Goal: Task Accomplishment & Management: Use online tool/utility

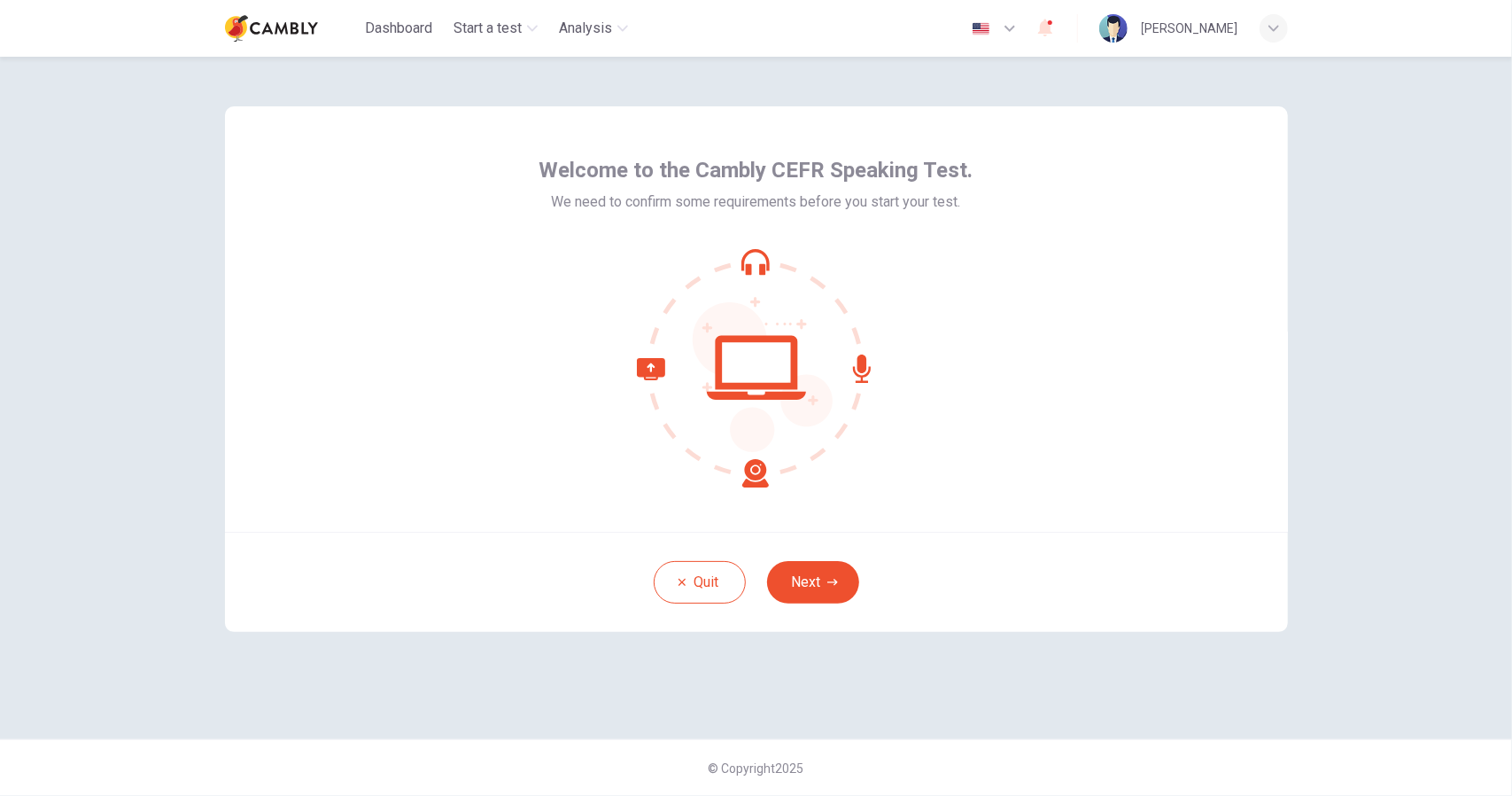
click at [822, 586] on button "Next" at bounding box center [813, 582] width 92 height 42
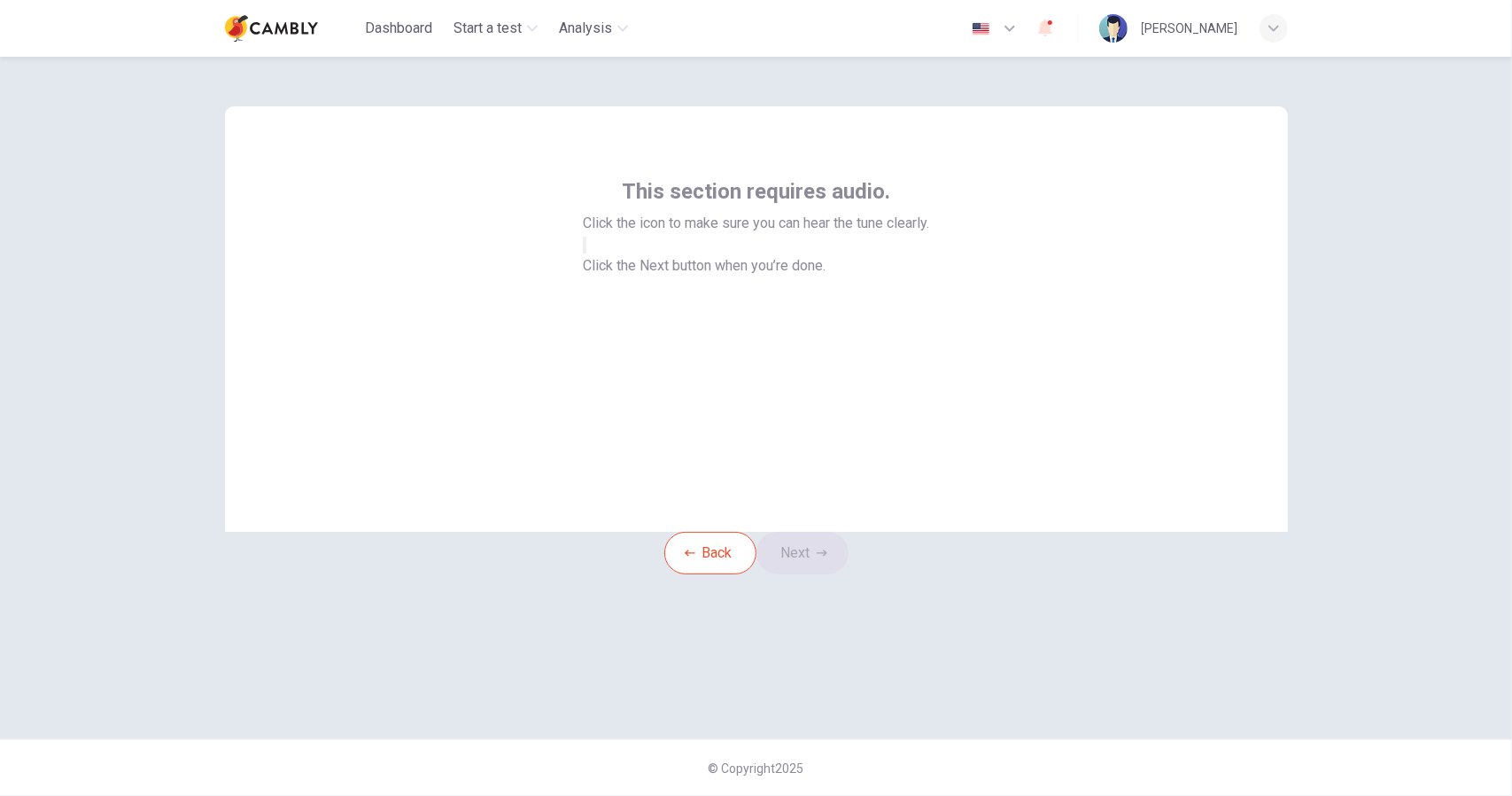
click at [585, 249] on icon "button" at bounding box center [585, 249] width 0 height 0
click at [817, 574] on button "Next" at bounding box center [803, 553] width 92 height 42
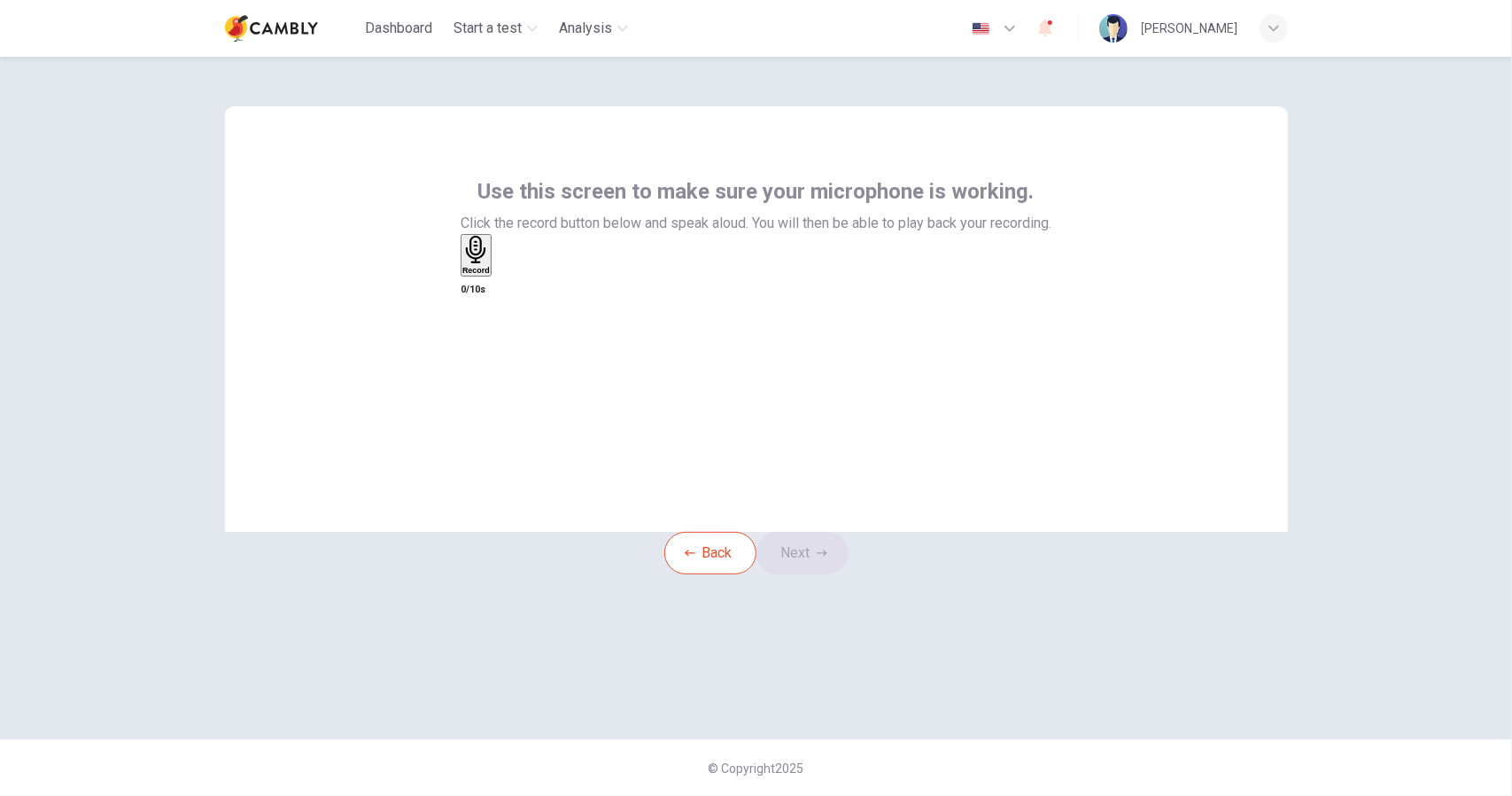
click at [490, 275] on h6 "Record" at bounding box center [476, 270] width 28 height 9
click at [820, 574] on button "Next" at bounding box center [803, 553] width 92 height 42
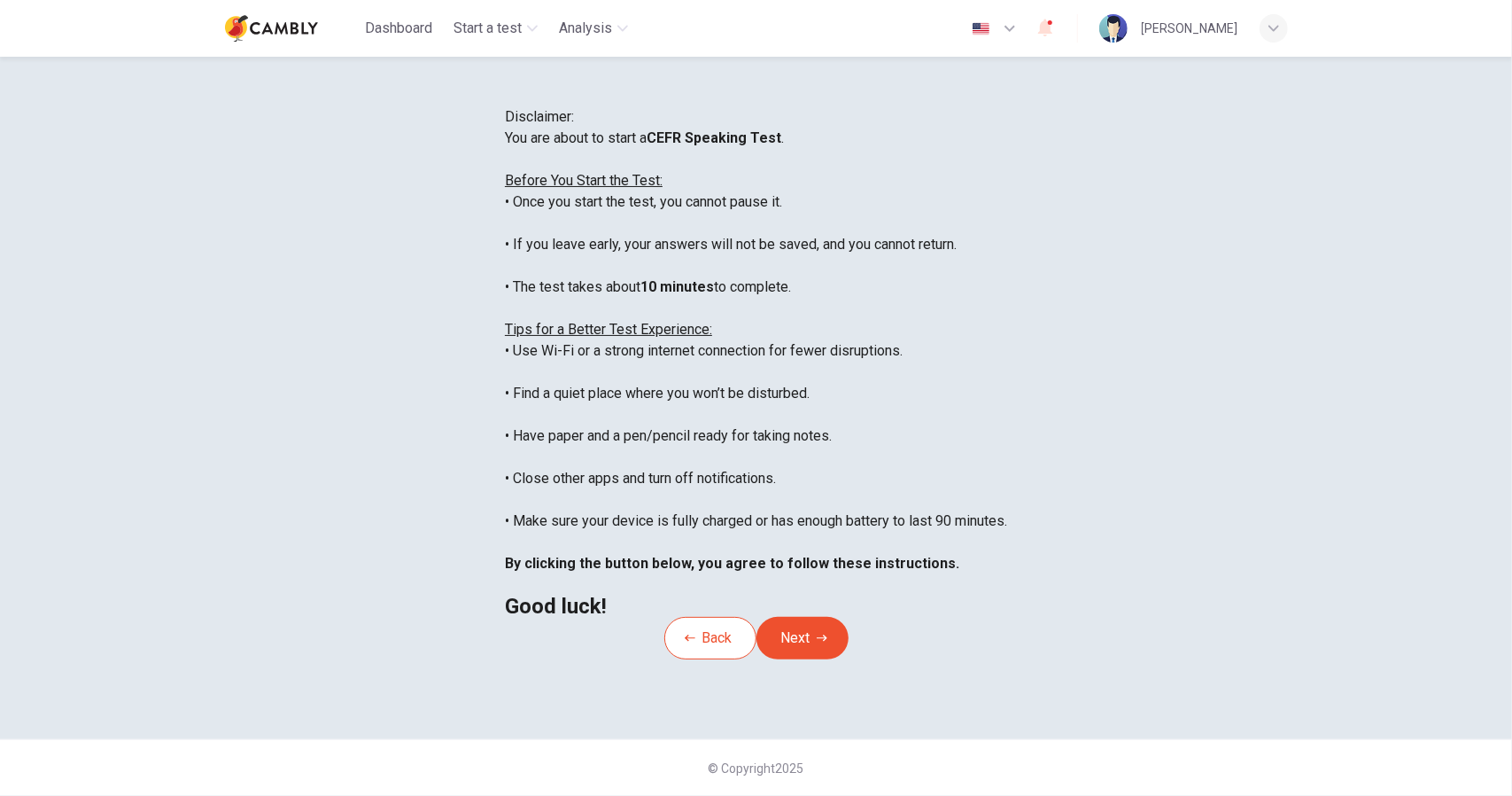
scroll to position [190, 0]
click at [822, 638] on button "Next" at bounding box center [803, 638] width 92 height 42
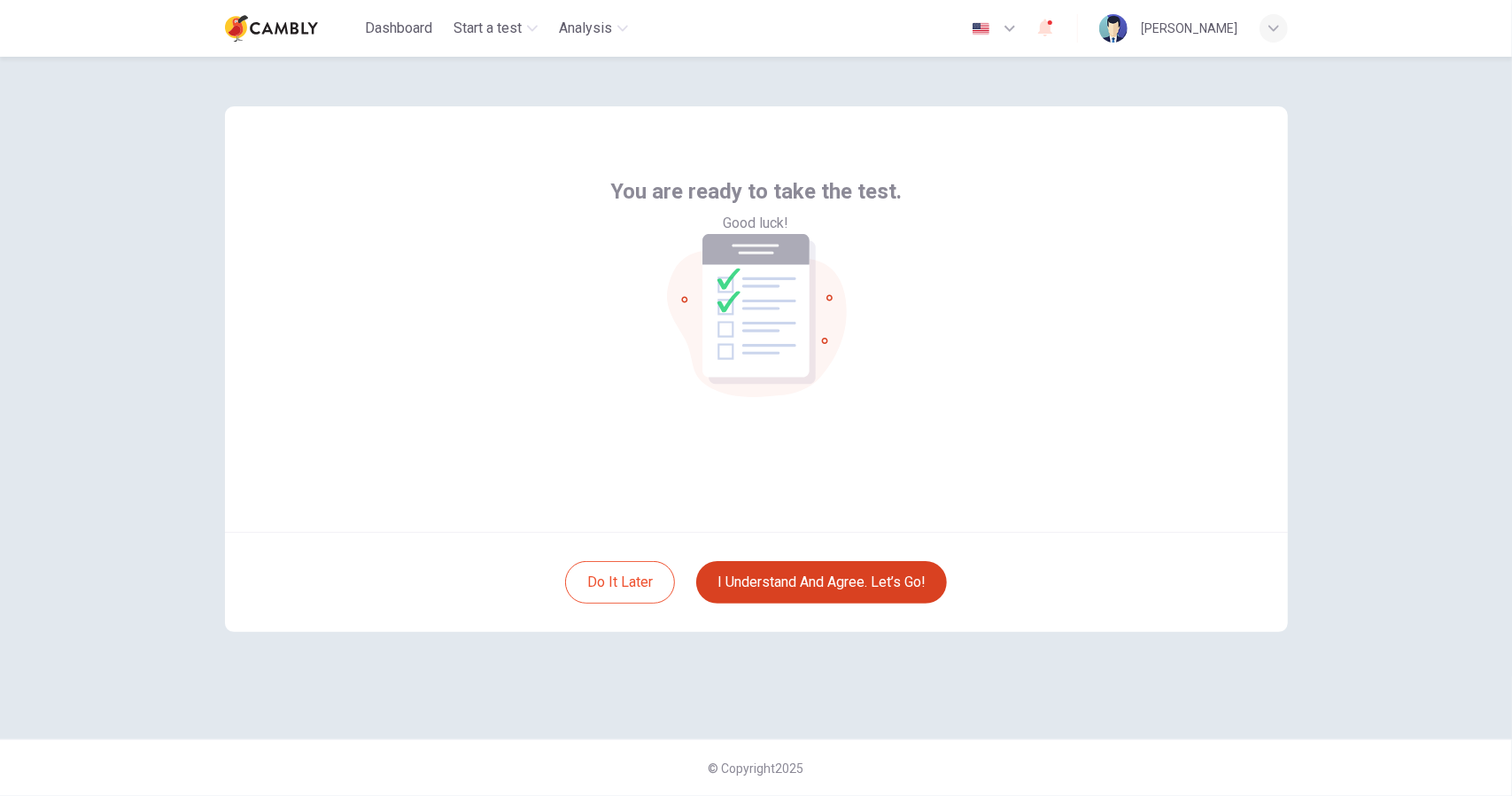
click at [826, 584] on button "I understand and agree. Let’s go!" at bounding box center [822, 582] width 251 height 42
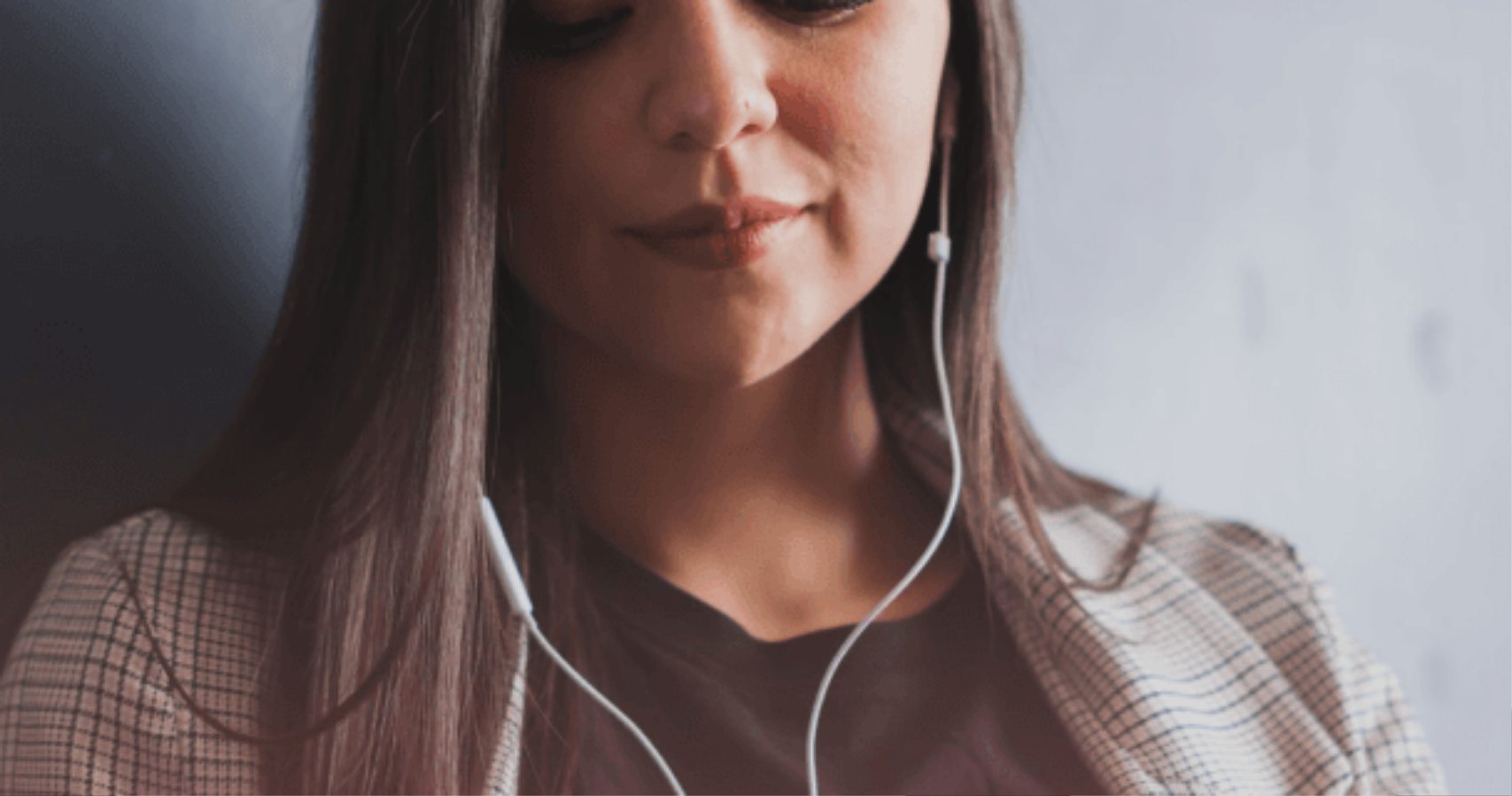
click at [50, 92] on button "Continue" at bounding box center [25, 125] width 50 height 66
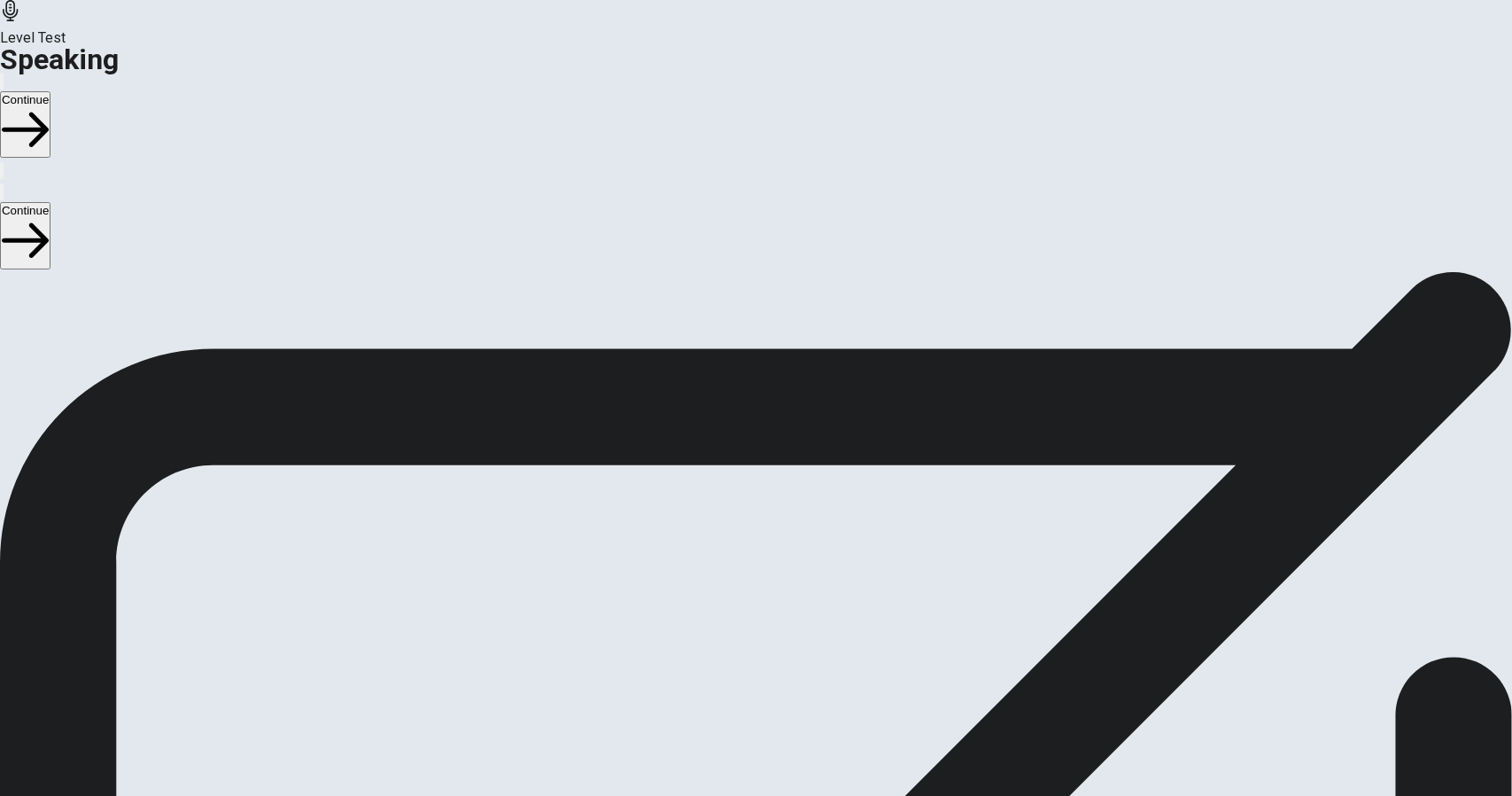
click at [754, 639] on icon "Play Audio" at bounding box center [745, 650] width 17 height 22
click at [50, 92] on button "Continue" at bounding box center [25, 125] width 50 height 66
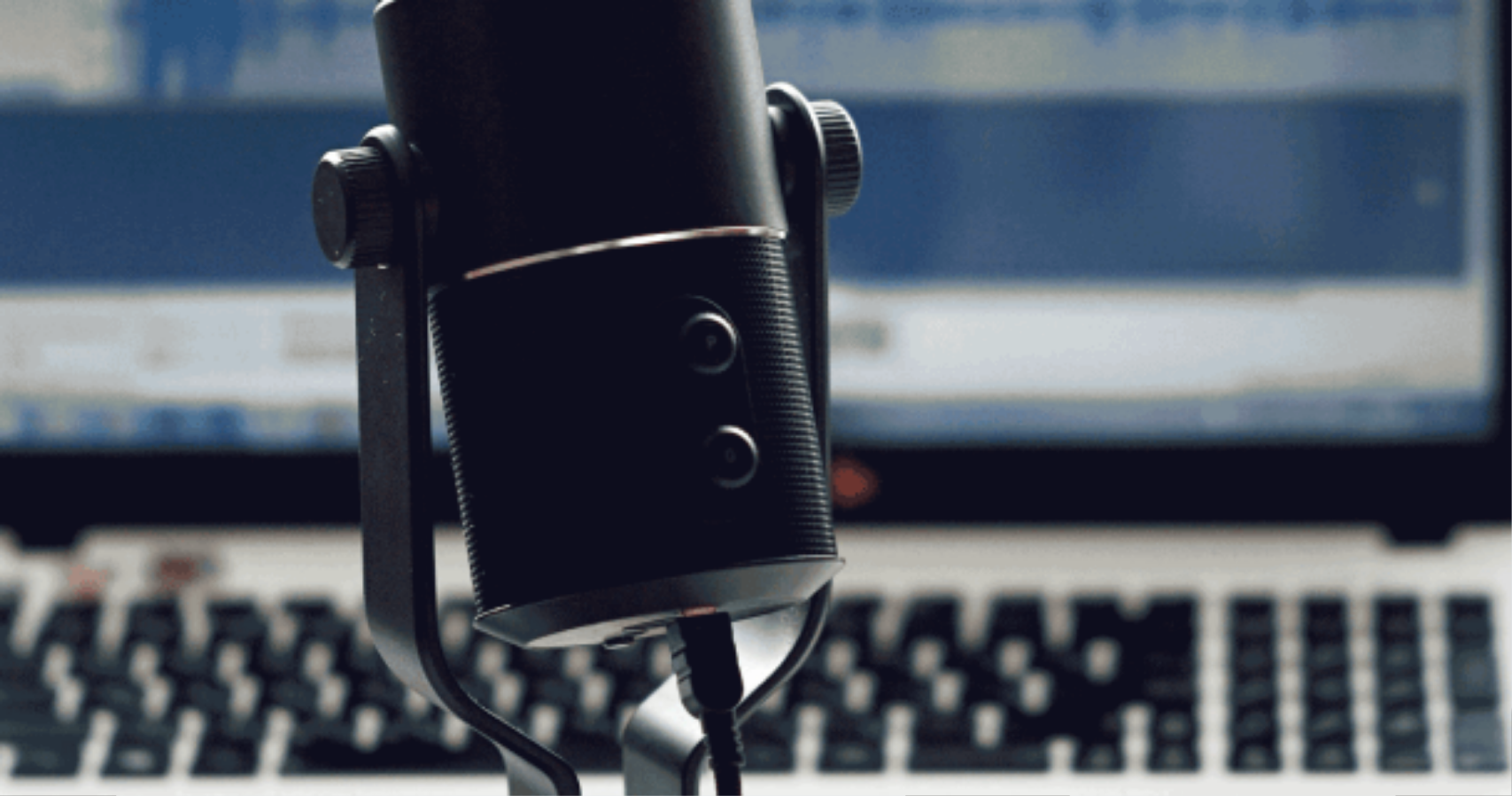
scroll to position [89, 0]
click at [50, 92] on button "Continue" at bounding box center [25, 125] width 50 height 66
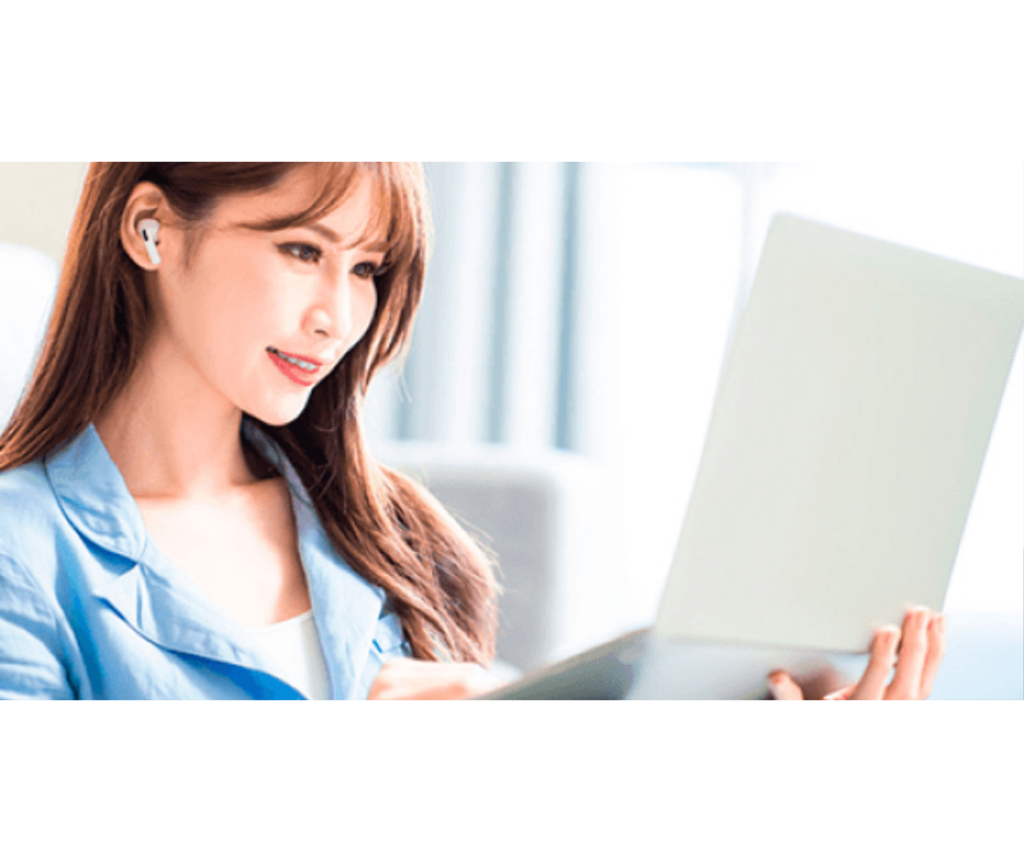
scroll to position [0, 0]
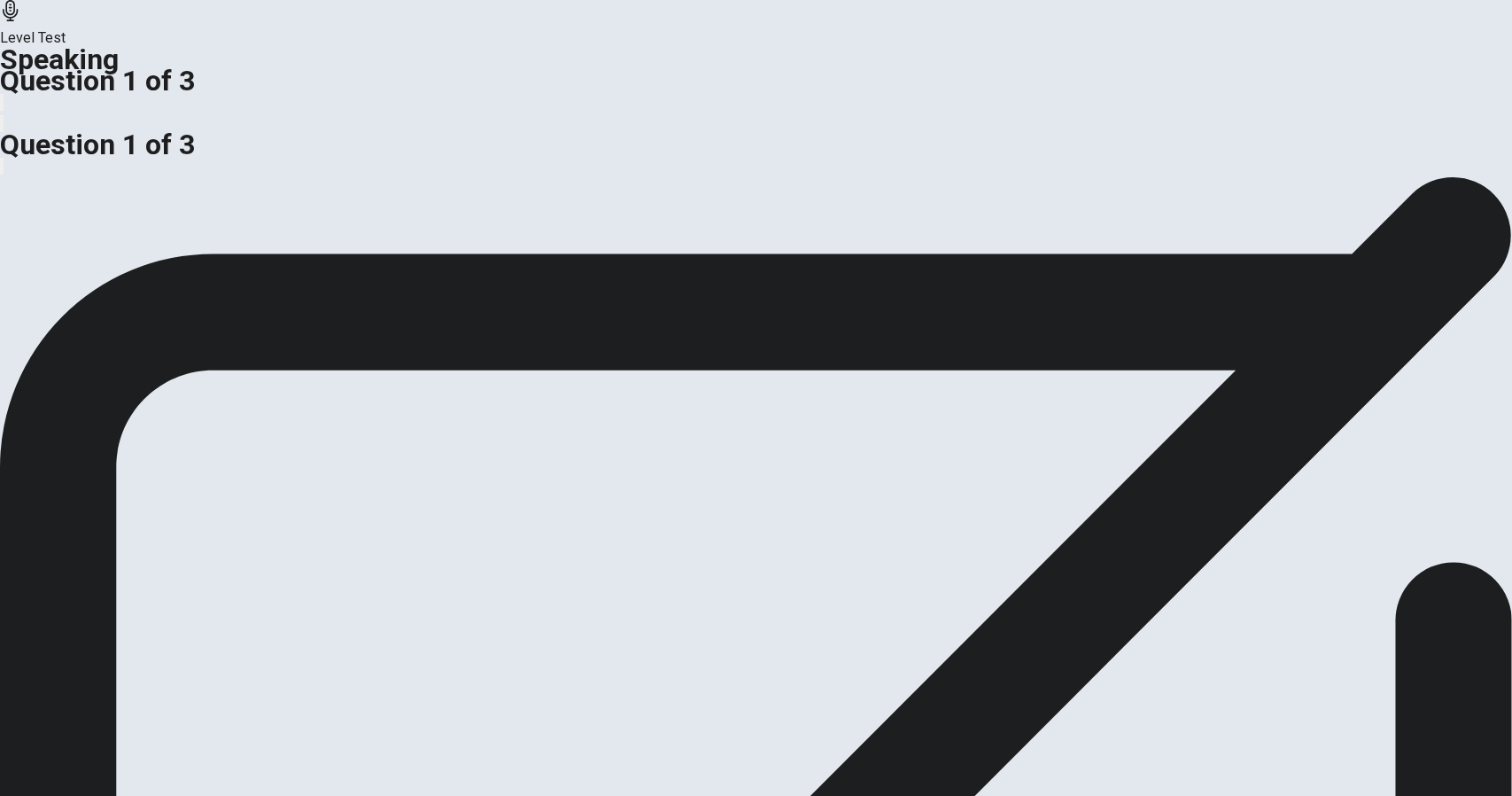
drag, startPoint x: 355, startPoint y: 425, endPoint x: 577, endPoint y: 435, distance: 222.2
click at [322, 195] on span "Do you prefer indoor activities or outdoor activities?" at bounding box center [161, 186] width 322 height 17
click at [654, 195] on span "Use details and examples to support your explanation." at bounding box center [490, 186] width 336 height 17
click at [631, 219] on div "Do you think offering discounts is the best way for a business to attract custo…" at bounding box center [756, 197] width 1512 height 42
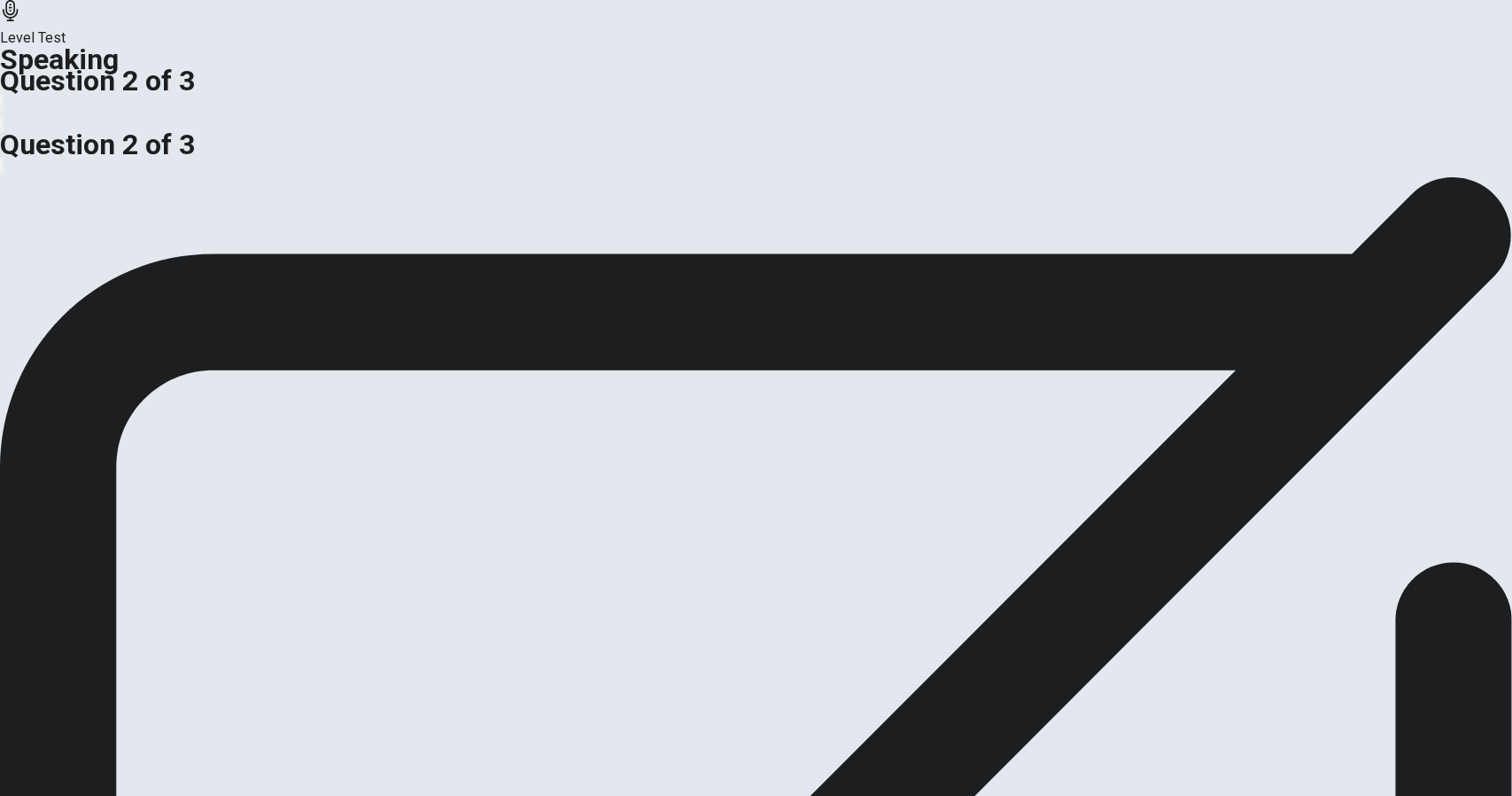
drag, startPoint x: 269, startPoint y: 412, endPoint x: 390, endPoint y: 436, distance: 123.4
click at [390, 195] on span "Do you think offering discounts is the best way for a business to attract custo…" at bounding box center [260, 186] width 521 height 17
click at [392, 195] on span "Do you think offering discounts is the best way for a business to attract custo…" at bounding box center [260, 186] width 521 height 17
drag, startPoint x: 382, startPoint y: 434, endPoint x: 304, endPoint y: 412, distance: 81.0
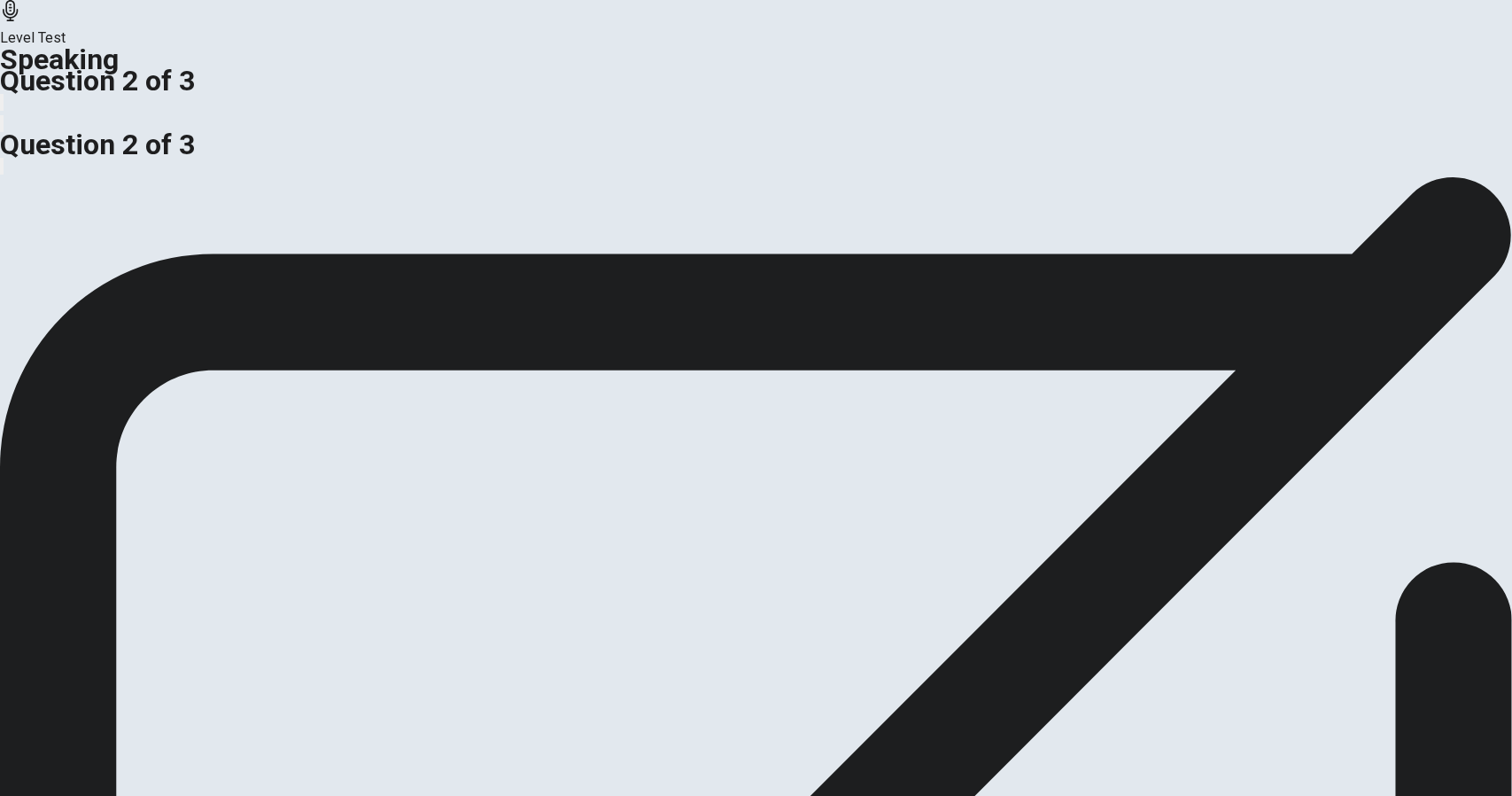
click at [293, 195] on span "Do you think offering discounts is the best way for a business to attract custo…" at bounding box center [260, 186] width 521 height 17
click at [464, 195] on span "Do you think offering discounts is the best way for a business to attract custo…" at bounding box center [260, 186] width 521 height 17
click at [607, 219] on div "Do you think offering discounts is the best way for a business to attract custo…" at bounding box center [756, 197] width 1512 height 42
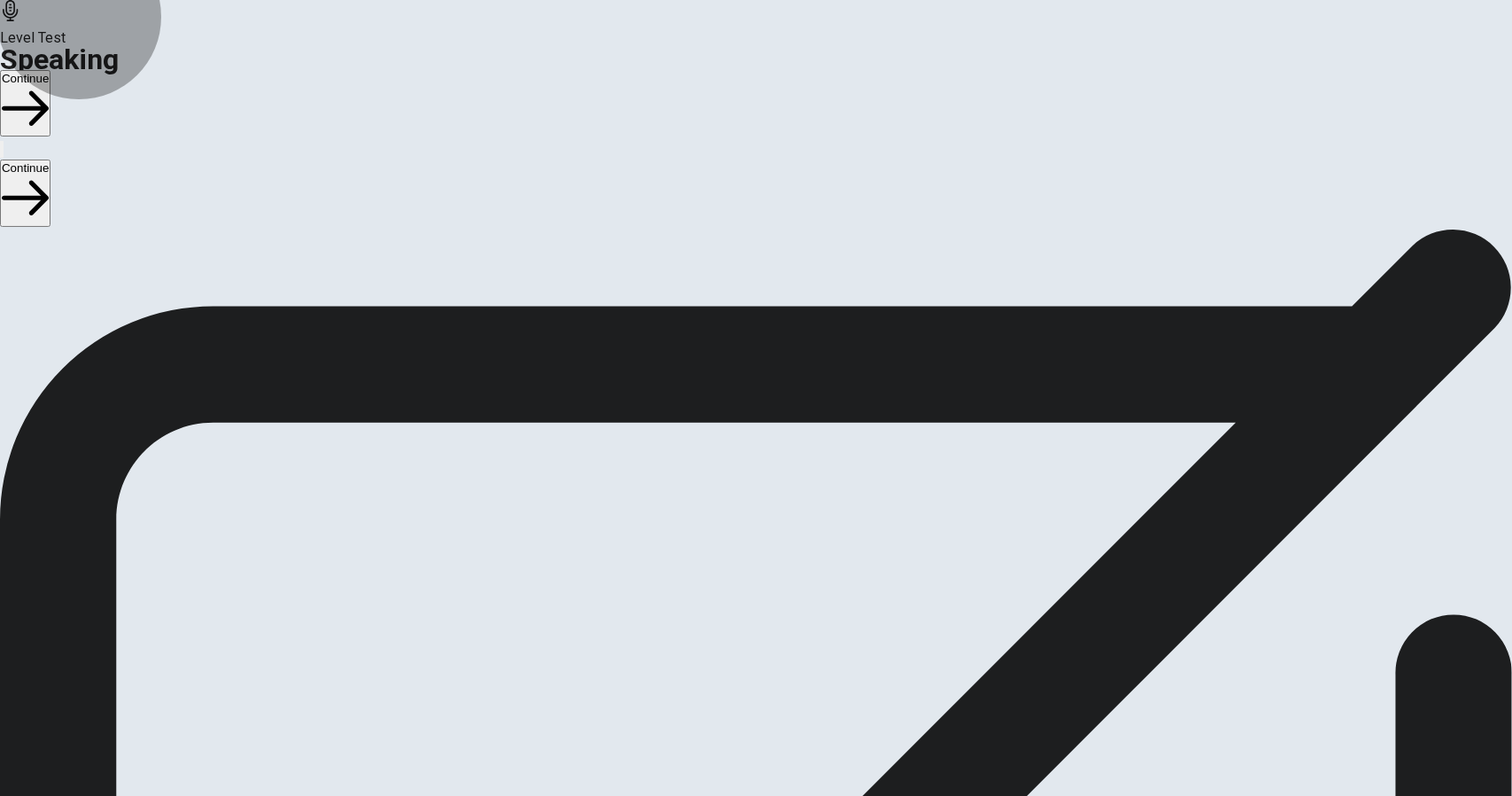
click at [50, 70] on button "Continue" at bounding box center [25, 103] width 50 height 66
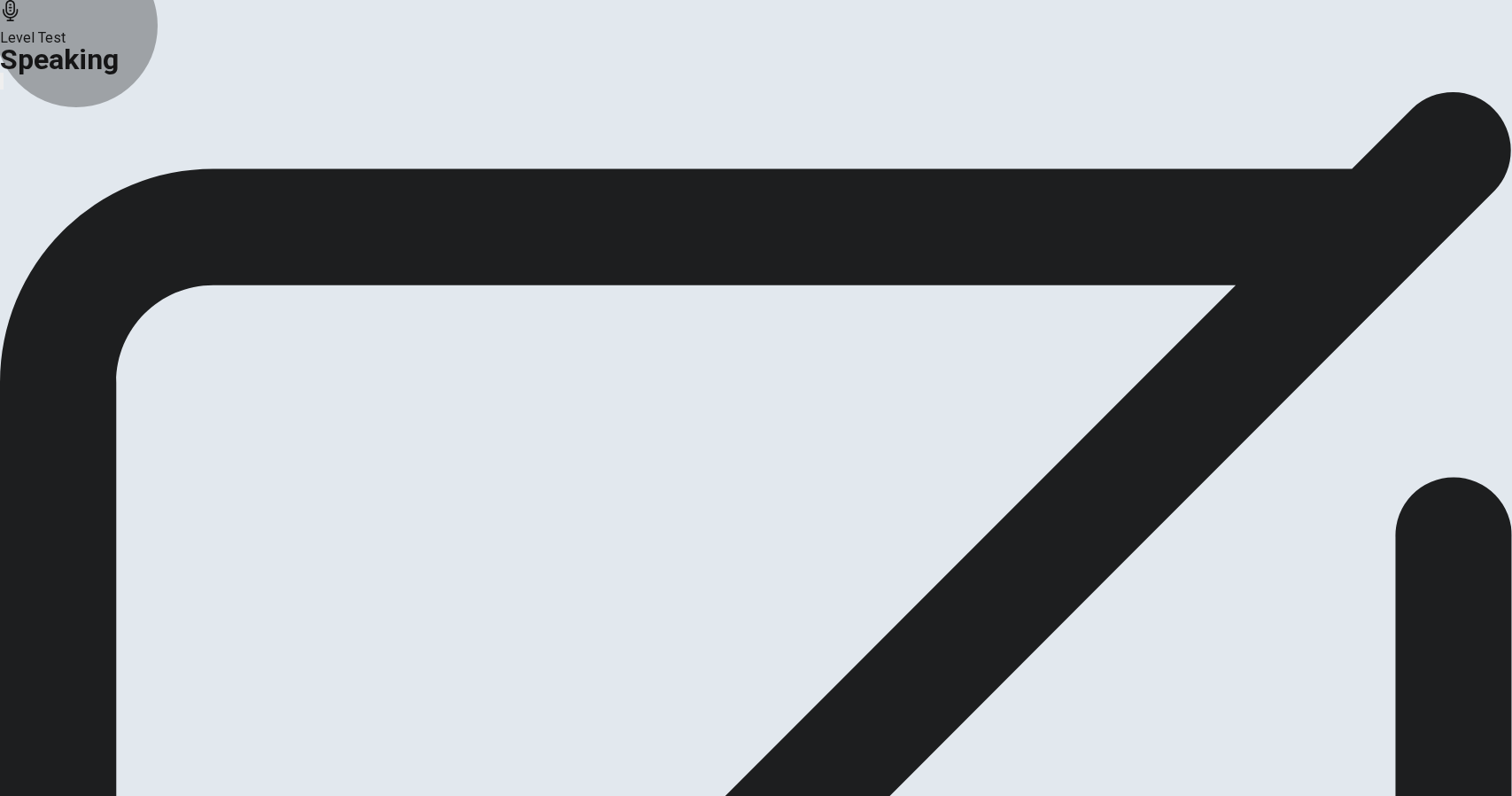
click at [69, 222] on button "Analysis" at bounding box center [34, 209] width 69 height 24
